Goal: Task Accomplishment & Management: Manage account settings

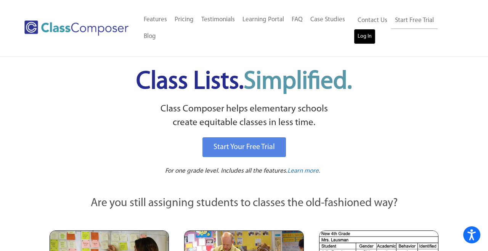
click at [363, 34] on link "Log In" at bounding box center [365, 36] width 22 height 15
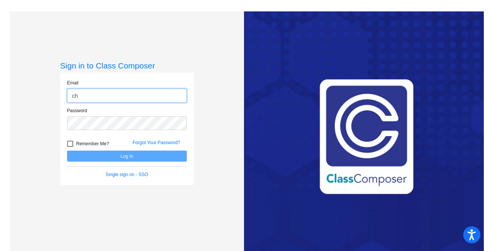
type input "[PERSON_NAME][EMAIL_ADDRESS][PERSON_NAME][DOMAIN_NAME]"
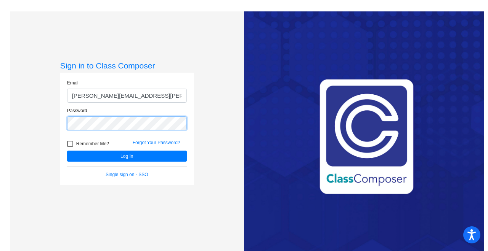
click at [67, 151] on button "Log In" at bounding box center [127, 156] width 120 height 11
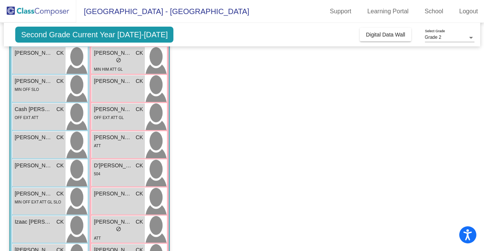
scroll to position [76, 0]
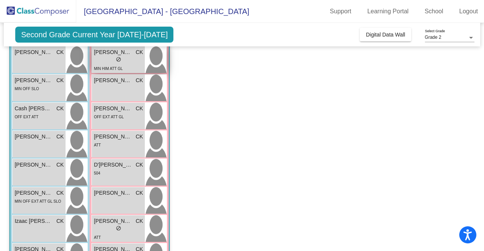
click at [120, 65] on div "MIN HIM ATT GL" at bounding box center [108, 68] width 29 height 8
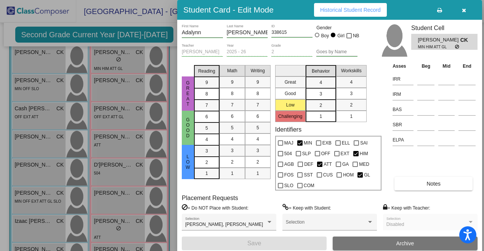
scroll to position [0, 0]
click at [415, 183] on button "Notes" at bounding box center [433, 184] width 78 height 14
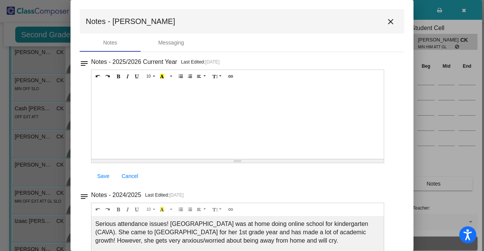
click at [388, 22] on mat-icon "close" at bounding box center [390, 21] width 9 height 9
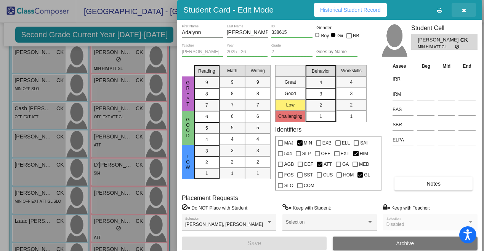
click at [464, 11] on icon "button" at bounding box center [464, 10] width 4 height 5
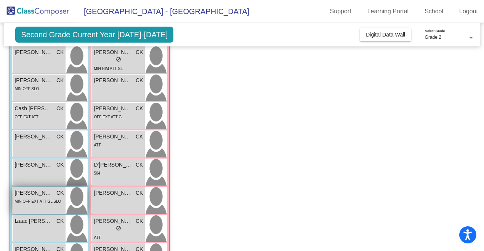
click at [40, 208] on div "[PERSON_NAME] CK lock do_not_disturb_alt MIN OFF EXT ATT GL SLO" at bounding box center [39, 200] width 53 height 27
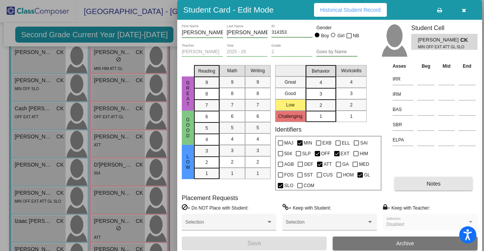
click at [405, 184] on button "Notes" at bounding box center [433, 184] width 78 height 14
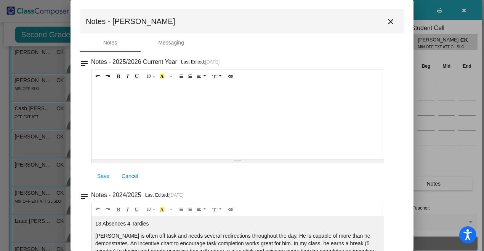
click at [386, 22] on mat-icon "close" at bounding box center [390, 21] width 9 height 9
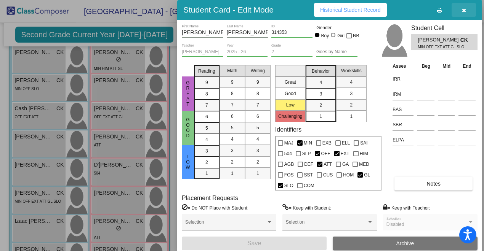
click at [465, 10] on icon "button" at bounding box center [464, 10] width 4 height 5
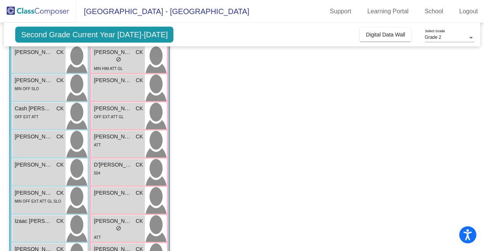
scroll to position [80, 0]
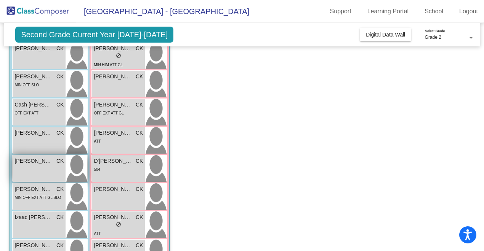
click at [34, 171] on div "[PERSON_NAME] CK lock do_not_disturb_alt" at bounding box center [39, 168] width 53 height 27
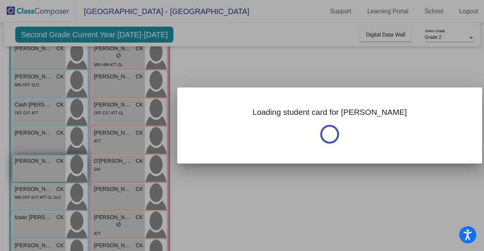
click at [34, 171] on div at bounding box center [242, 125] width 484 height 251
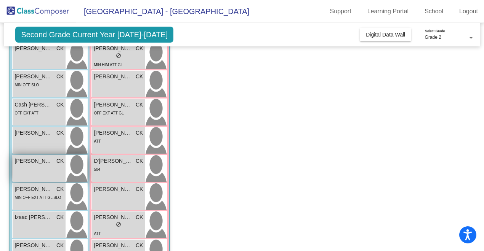
click at [34, 171] on div "[PERSON_NAME] CK lock do_not_disturb_alt" at bounding box center [39, 168] width 53 height 27
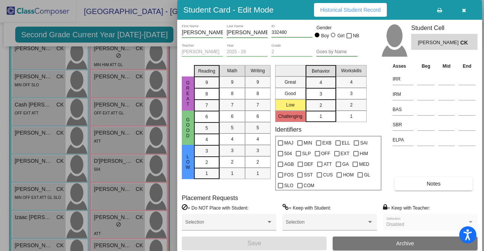
click at [418, 184] on button "Notes" at bounding box center [433, 184] width 78 height 14
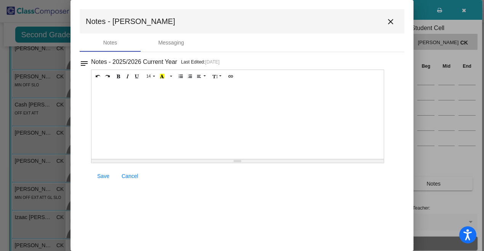
click at [391, 23] on mat-icon "close" at bounding box center [390, 21] width 9 height 9
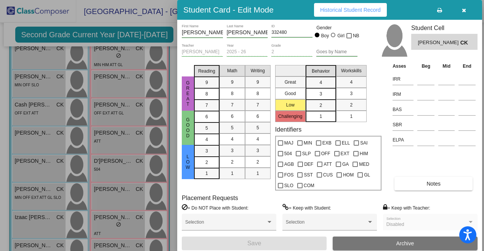
click at [464, 9] on icon "button" at bounding box center [464, 10] width 4 height 5
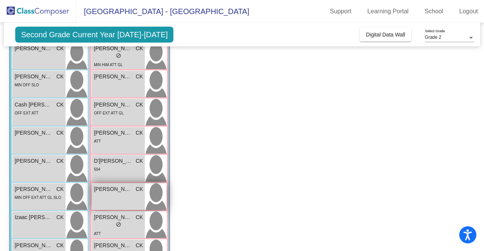
click at [124, 208] on div "[PERSON_NAME] CK lock do_not_disturb_alt" at bounding box center [118, 197] width 53 height 27
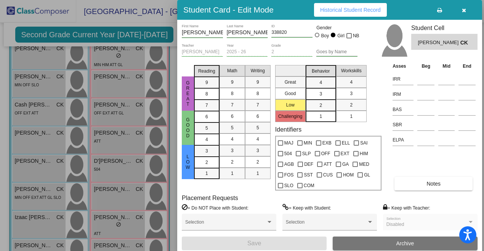
click at [450, 186] on button "Notes" at bounding box center [433, 184] width 78 height 14
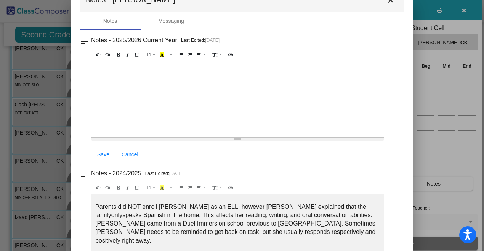
scroll to position [0, 0]
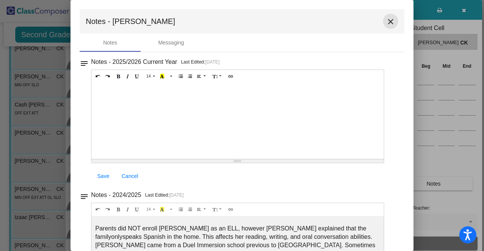
click at [386, 24] on mat-icon "close" at bounding box center [390, 21] width 9 height 9
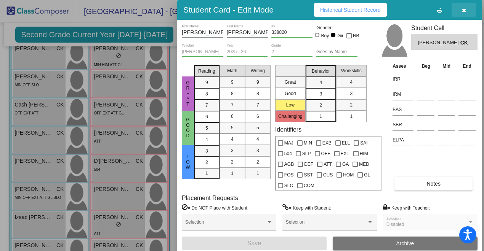
click at [463, 11] on icon "button" at bounding box center [464, 10] width 4 height 5
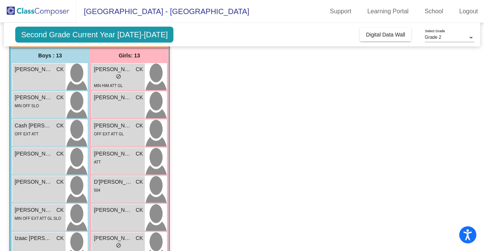
scroll to position [53, 0]
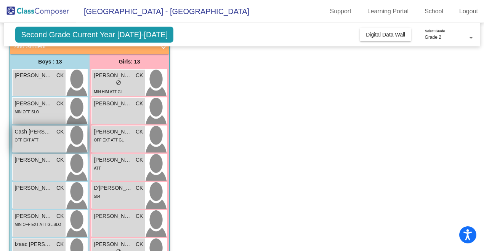
click at [51, 140] on div "OFF EXT ATT" at bounding box center [38, 140] width 49 height 8
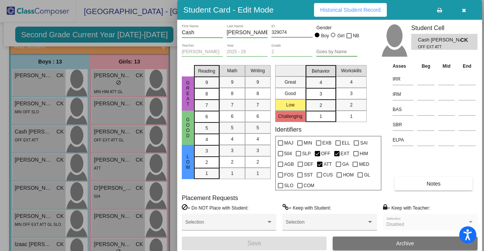
click at [432, 181] on span "Notes" at bounding box center [433, 184] width 14 height 6
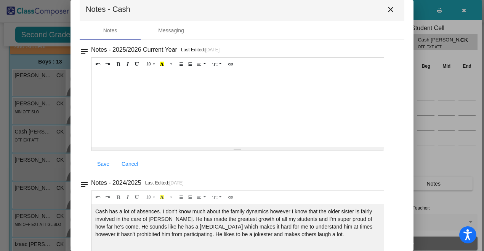
scroll to position [13, 0]
click at [386, 9] on mat-icon "close" at bounding box center [390, 9] width 9 height 9
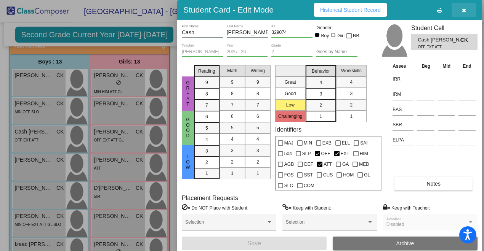
click at [464, 10] on icon "button" at bounding box center [464, 10] width 4 height 5
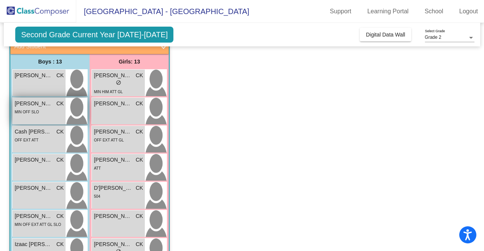
click at [47, 115] on div "MIN OFF SLO" at bounding box center [38, 112] width 49 height 8
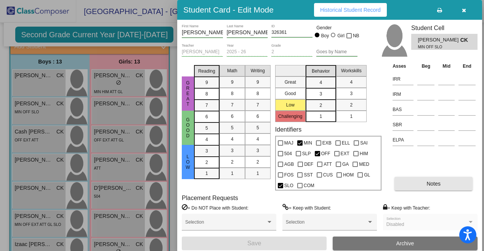
click at [417, 181] on button "Notes" at bounding box center [433, 184] width 78 height 14
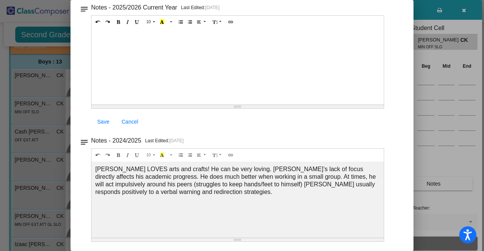
scroll to position [0, 0]
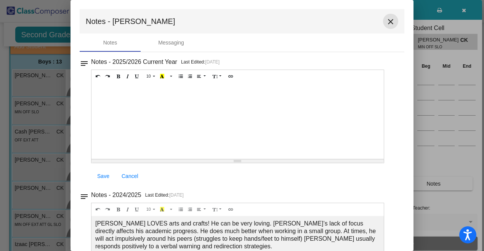
click at [388, 19] on mat-icon "close" at bounding box center [390, 21] width 9 height 9
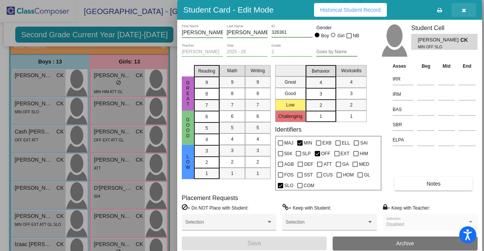
click at [464, 14] on button "button" at bounding box center [464, 10] width 24 height 14
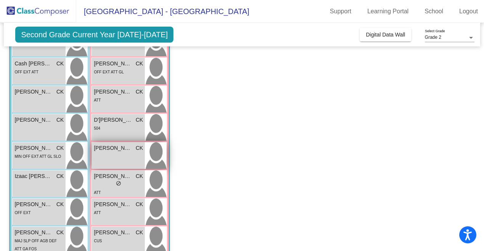
scroll to position [134, 0]
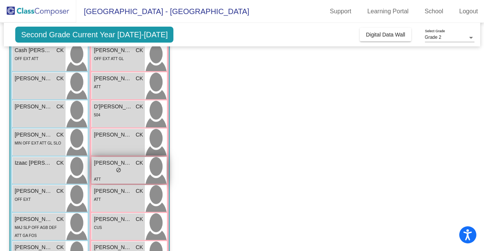
click at [130, 173] on div "lock do_not_disturb_alt" at bounding box center [118, 171] width 49 height 8
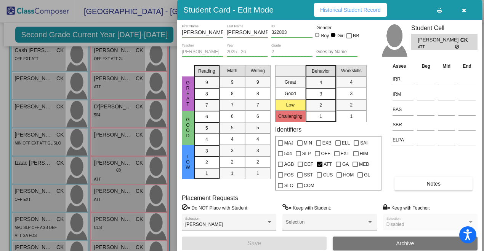
click at [441, 183] on button "Notes" at bounding box center [433, 184] width 78 height 14
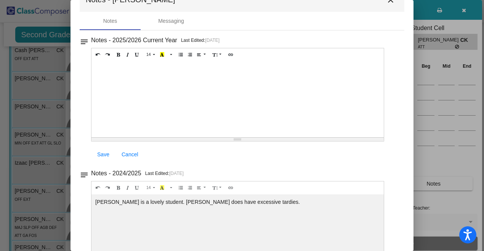
scroll to position [18, 0]
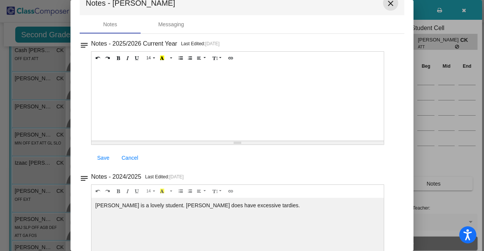
click at [386, 7] on mat-icon "close" at bounding box center [390, 3] width 9 height 9
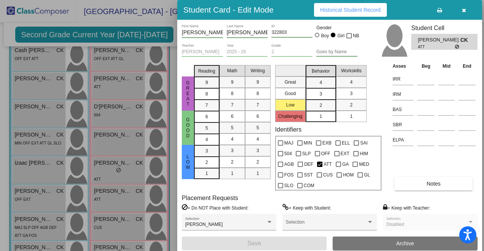
click at [466, 10] on button "button" at bounding box center [464, 10] width 24 height 14
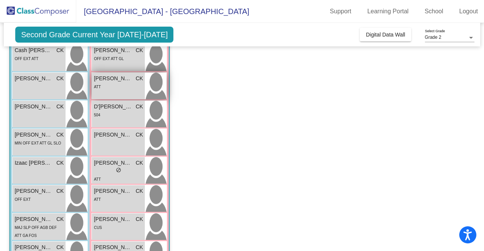
click at [137, 83] on div "ATT" at bounding box center [118, 87] width 49 height 8
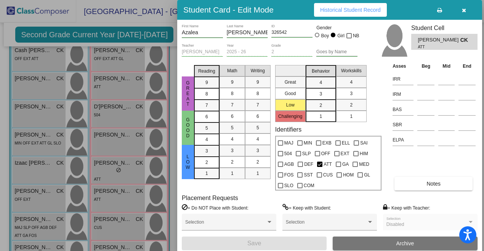
click at [414, 184] on button "Notes" at bounding box center [433, 184] width 78 height 14
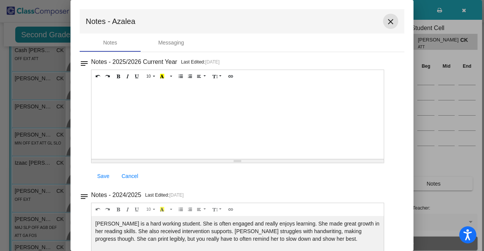
click at [386, 21] on mat-icon "close" at bounding box center [390, 21] width 9 height 9
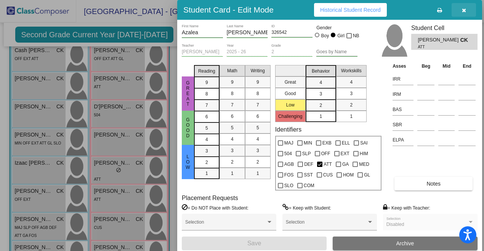
click at [464, 11] on icon "button" at bounding box center [464, 10] width 4 height 5
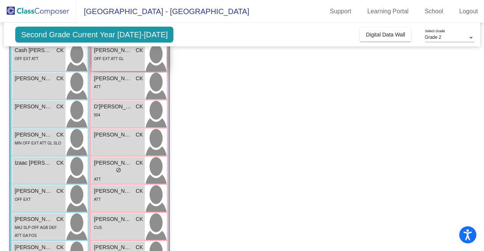
click at [117, 58] on span "OFF EXT ATT GL" at bounding box center [109, 59] width 30 height 4
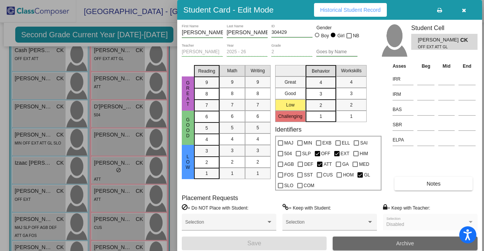
click at [415, 245] on button "Archive" at bounding box center [405, 244] width 145 height 14
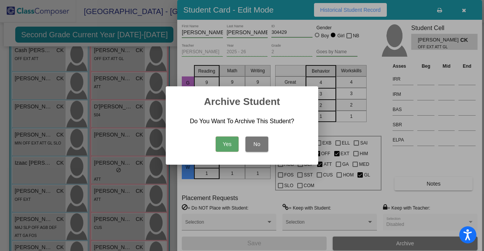
click at [227, 146] on button "Yes" at bounding box center [227, 144] width 23 height 15
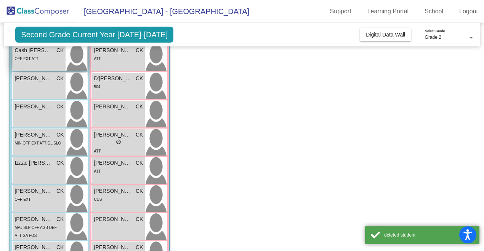
click at [46, 54] on div "OFF EXT ATT" at bounding box center [38, 58] width 49 height 8
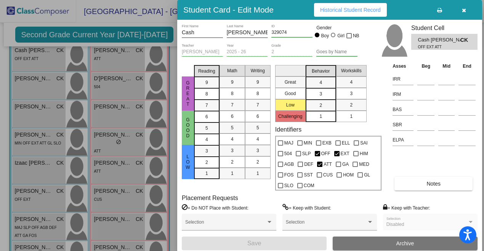
click at [419, 243] on button "Archive" at bounding box center [405, 244] width 145 height 14
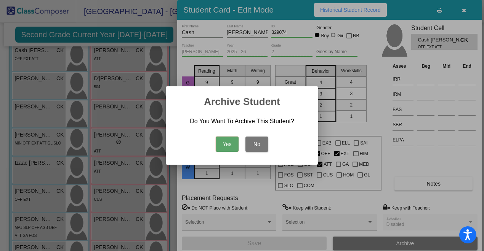
click at [230, 149] on button "Yes" at bounding box center [227, 144] width 23 height 15
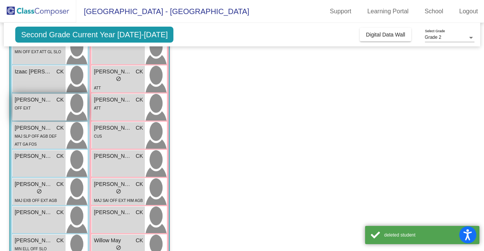
scroll to position [221, 0]
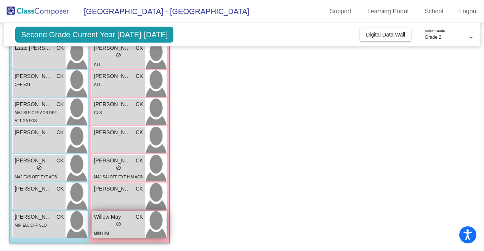
click at [128, 227] on div "lock do_not_disturb_alt" at bounding box center [118, 225] width 49 height 8
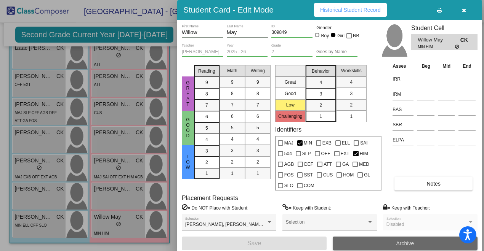
click at [367, 245] on button "Archive" at bounding box center [405, 244] width 145 height 14
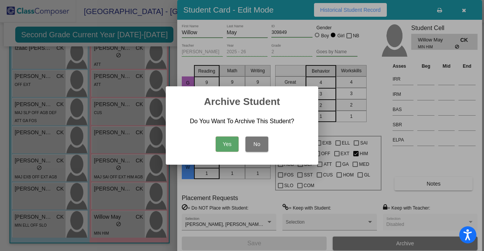
click at [230, 145] on button "Yes" at bounding box center [227, 144] width 23 height 15
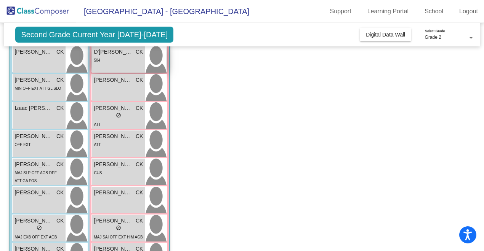
scroll to position [162, 0]
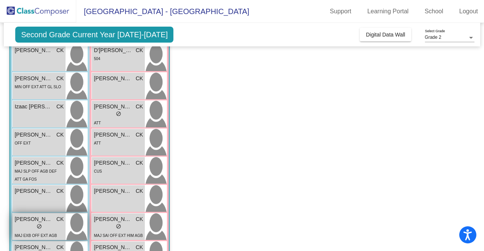
click at [61, 232] on div "MAJ EXB OFF EXT AGB DEF" at bounding box center [38, 240] width 49 height 16
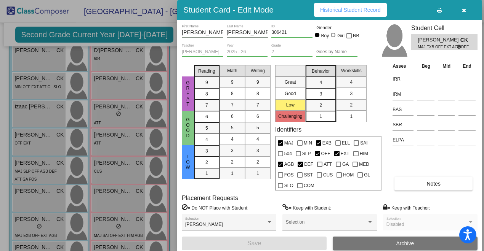
click at [381, 240] on button "Archive" at bounding box center [405, 244] width 145 height 14
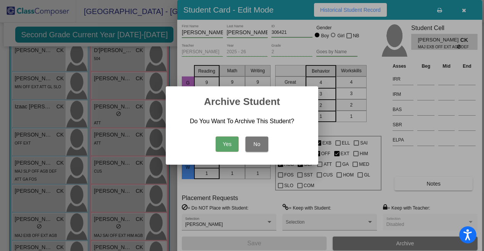
click at [229, 146] on button "Yes" at bounding box center [227, 144] width 23 height 15
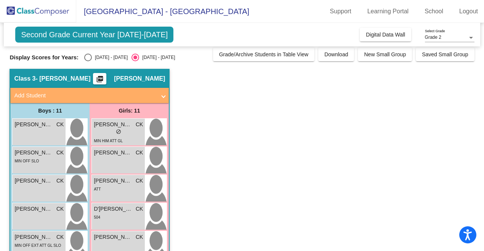
scroll to position [0, 0]
